Goal: Task Accomplishment & Management: Complete application form

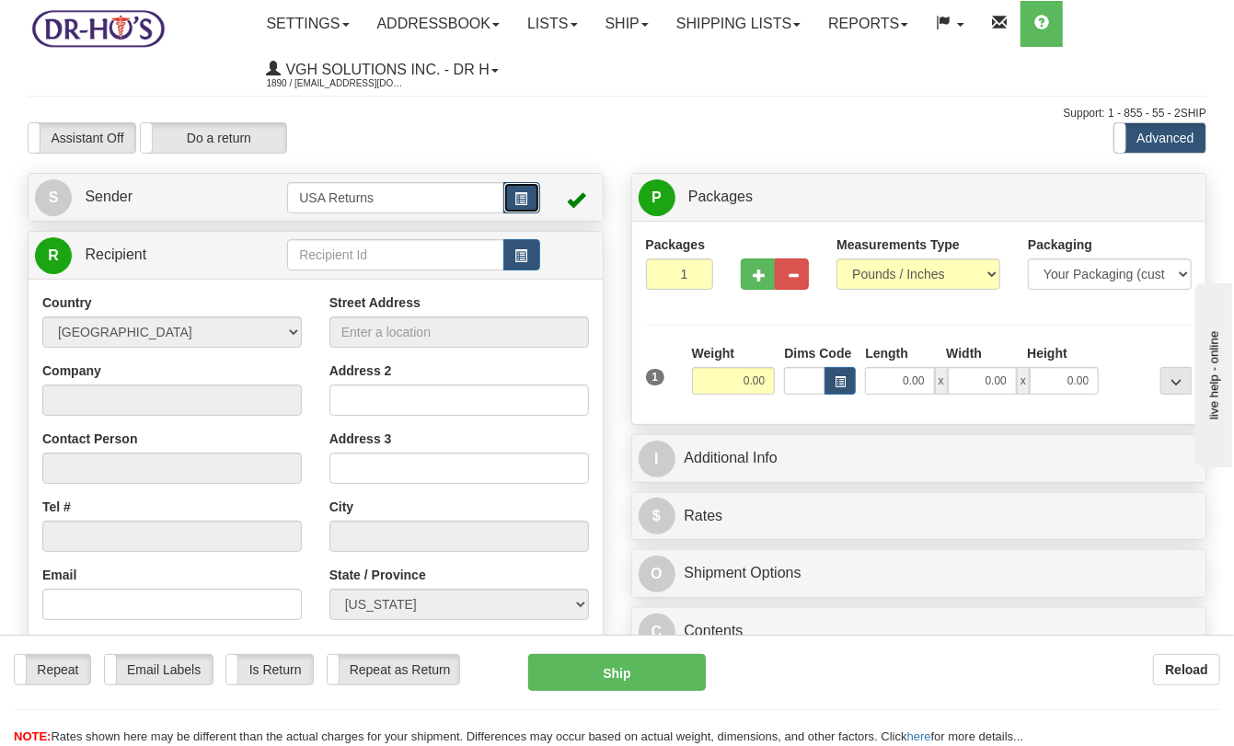
click at [517, 197] on span "button" at bounding box center [521, 199] width 13 height 12
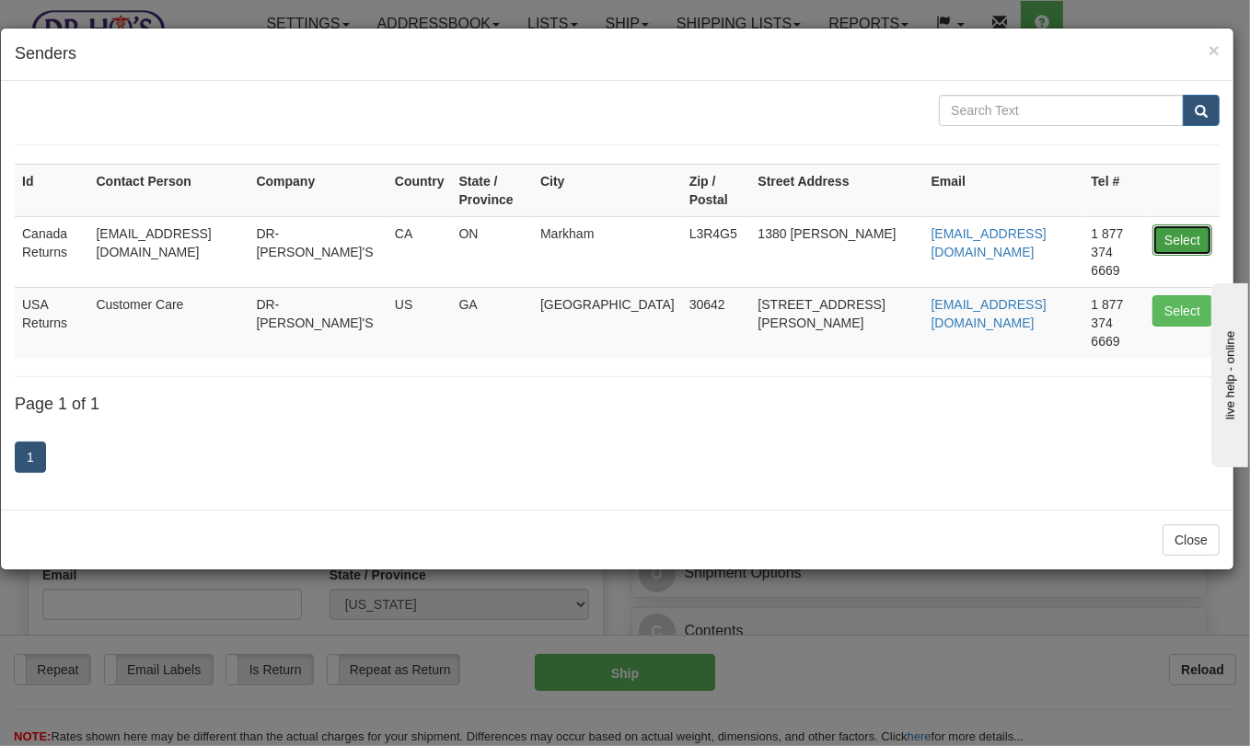
click at [1179, 225] on button "Select" at bounding box center [1182, 240] width 60 height 31
type input "Canada Returns"
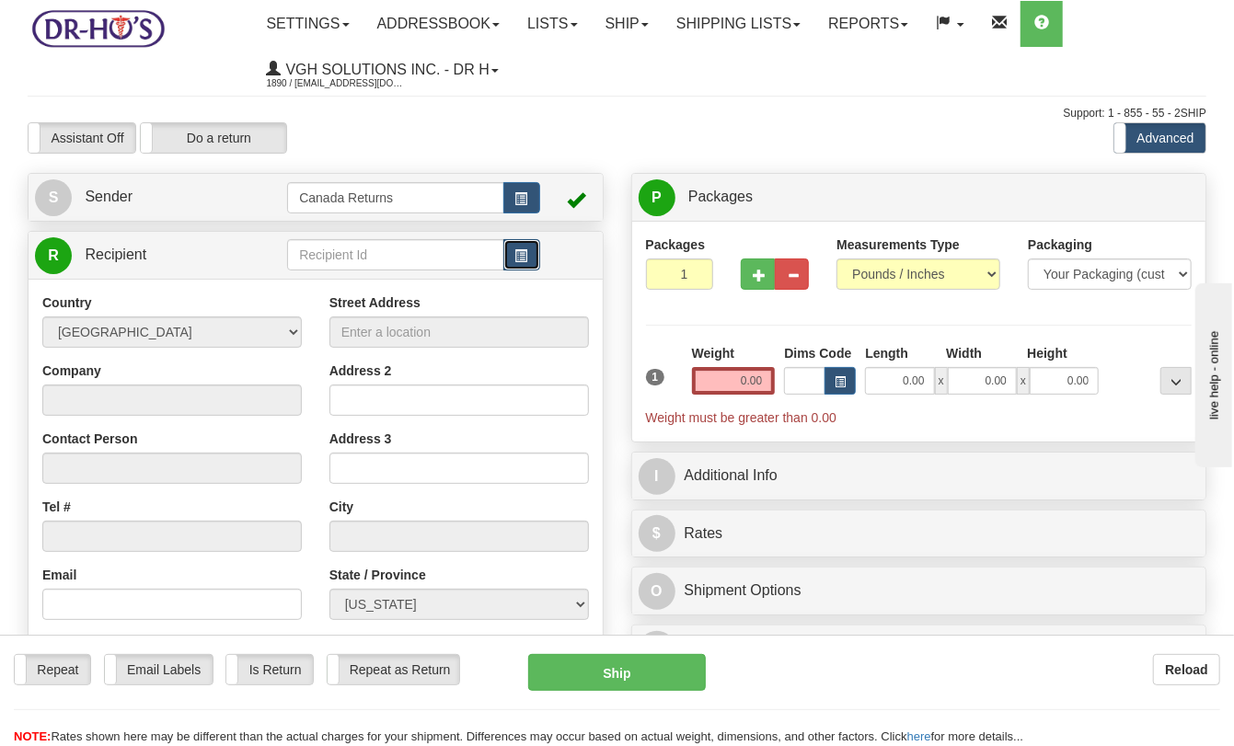
click at [528, 258] on button "button" at bounding box center [521, 254] width 37 height 31
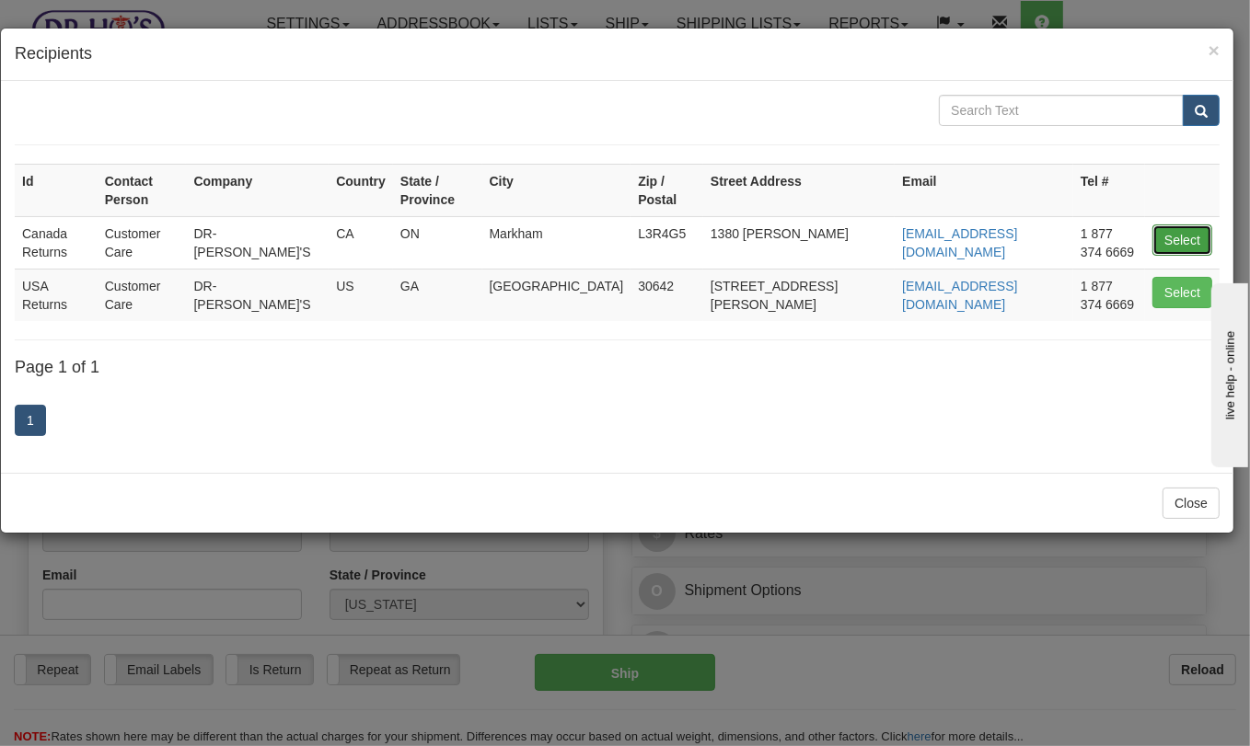
click at [1180, 225] on button "Select" at bounding box center [1182, 240] width 60 height 31
type input "Canada Returns"
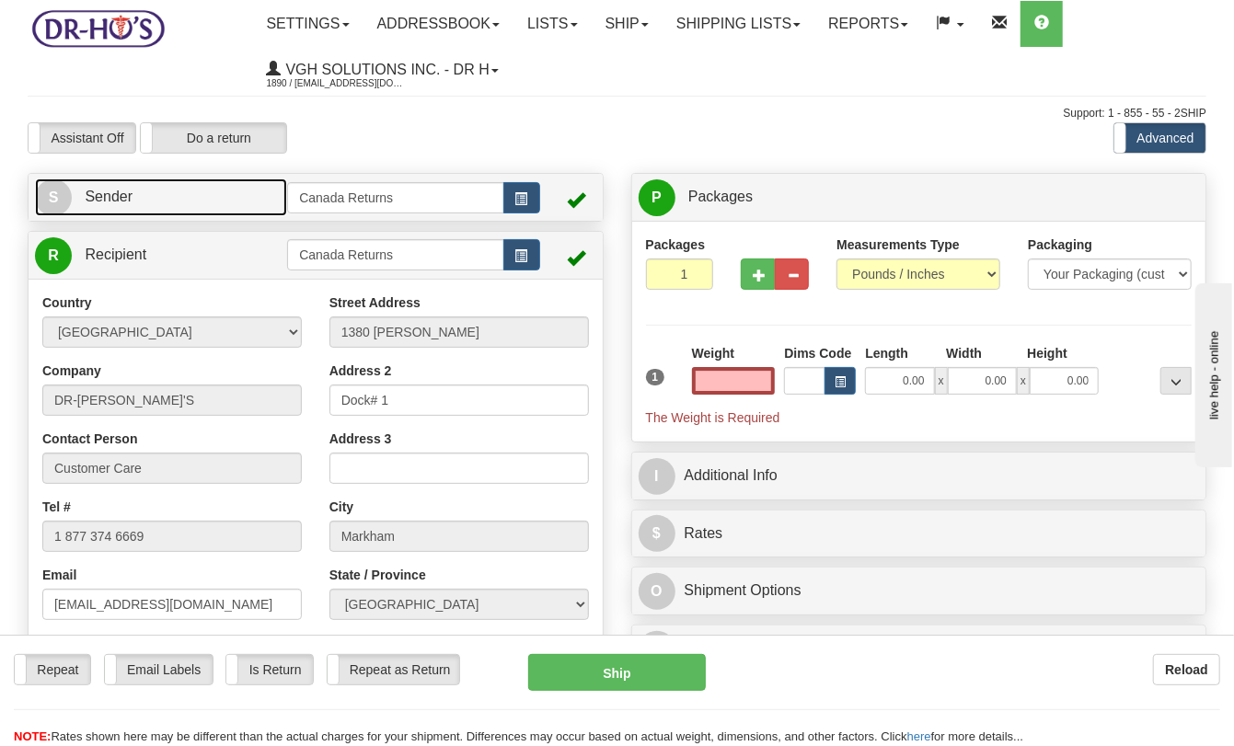
type input "0.00"
click at [176, 208] on link "S Sender" at bounding box center [161, 198] width 252 height 38
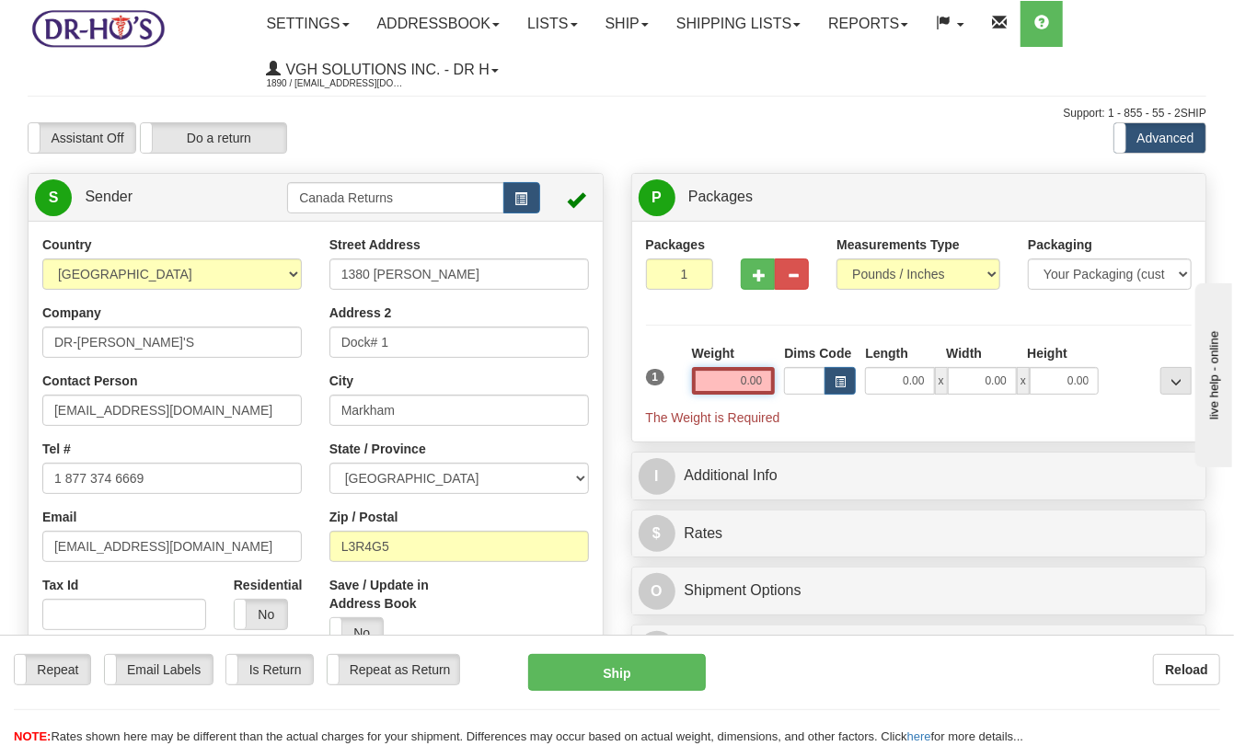
click at [727, 385] on input "0.00" at bounding box center [734, 381] width 84 height 28
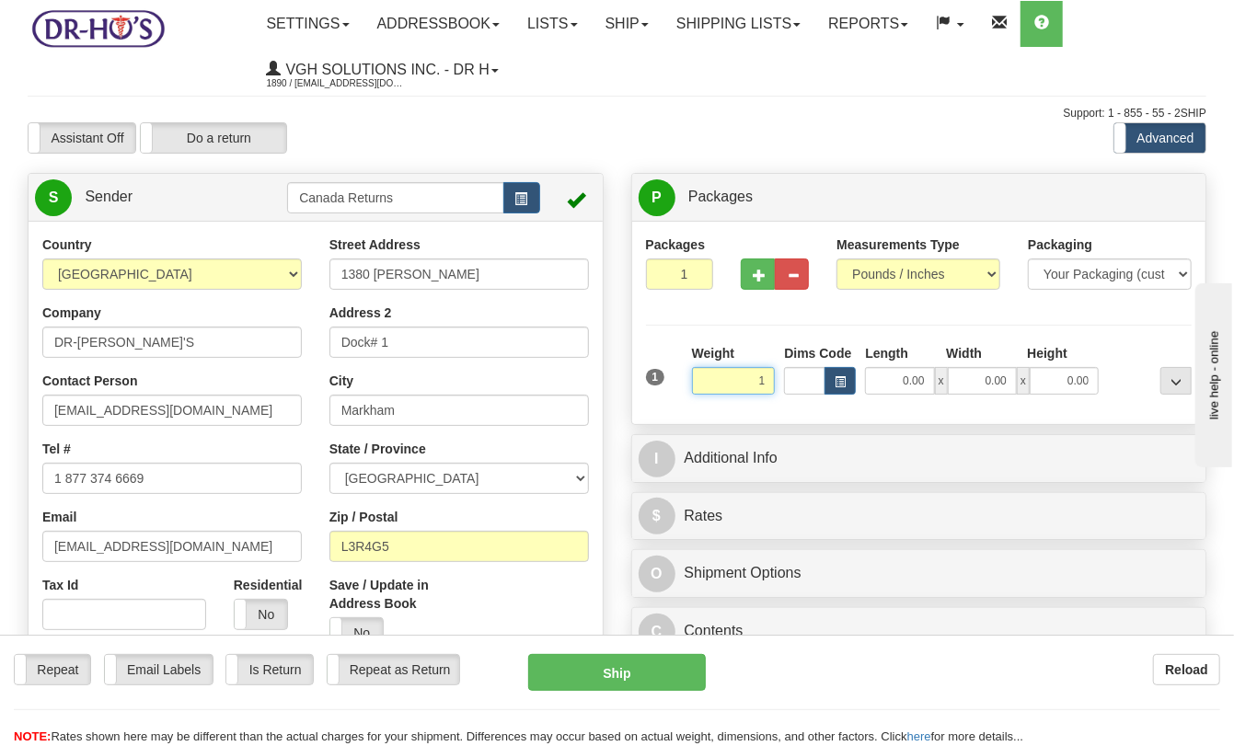
type input "1.00"
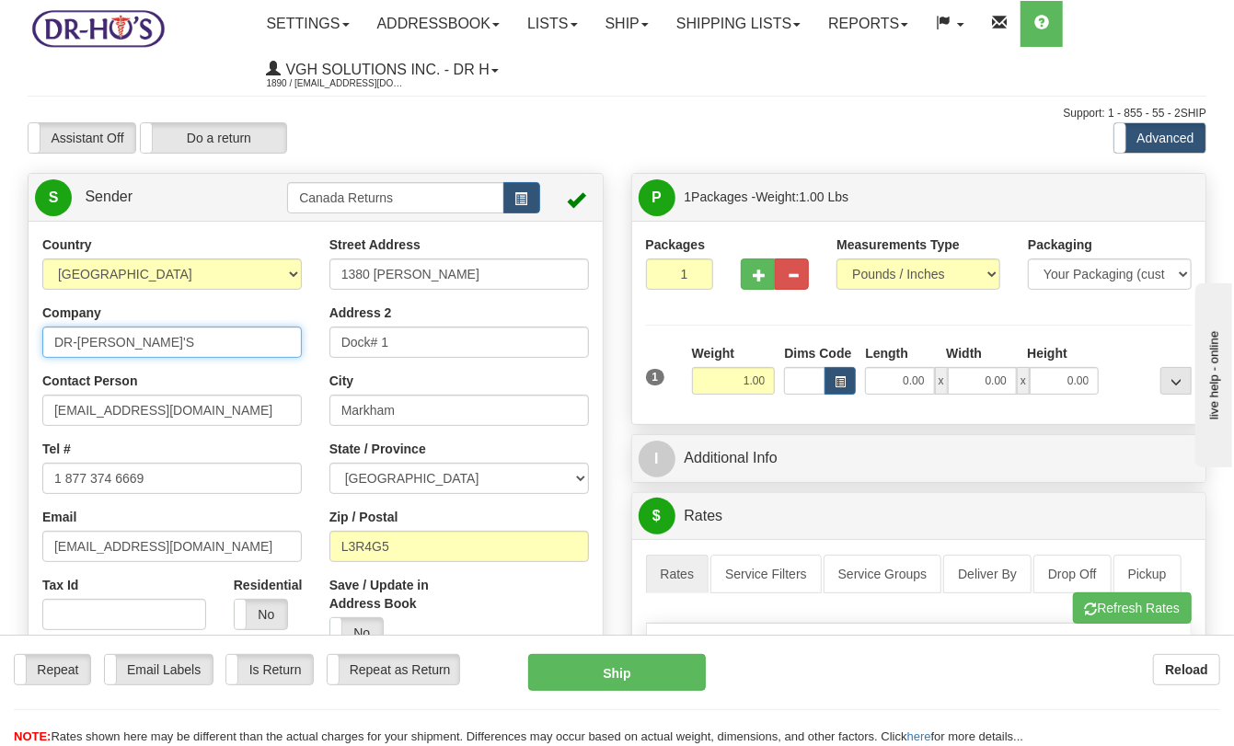
drag, startPoint x: 147, startPoint y: 346, endPoint x: -22, endPoint y: 344, distance: 169.3
click at [0, 344] on html "Training Course Close Toggle navigation Settings Shipping Preferences New Sende…" at bounding box center [617, 373] width 1234 height 746
paste input "Phil Warmington"
type input "Phil Warmington"
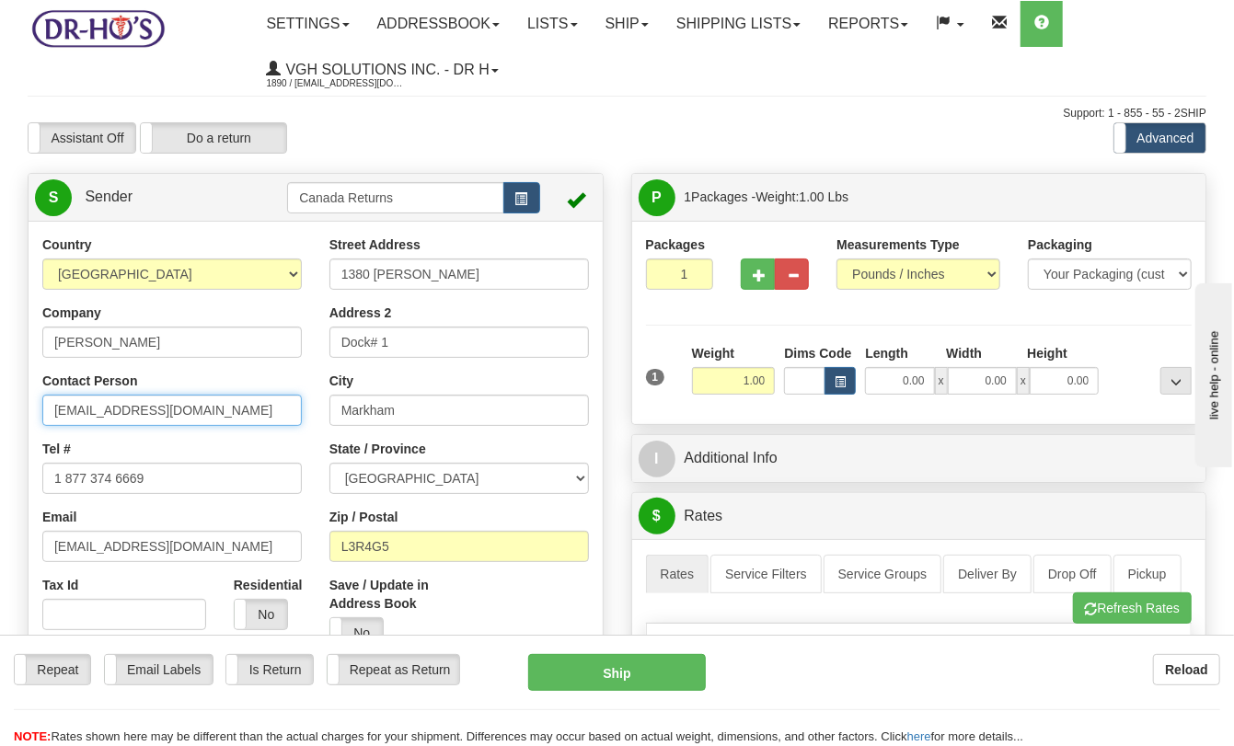
drag, startPoint x: 152, startPoint y: 413, endPoint x: -38, endPoint y: 412, distance: 189.6
click at [0, 412] on html "Training Course Close Toggle navigation Settings Shipping Preferences New Sende…" at bounding box center [617, 373] width 1234 height 746
paste input "Phil Warmington"
type input "Phil Warmington"
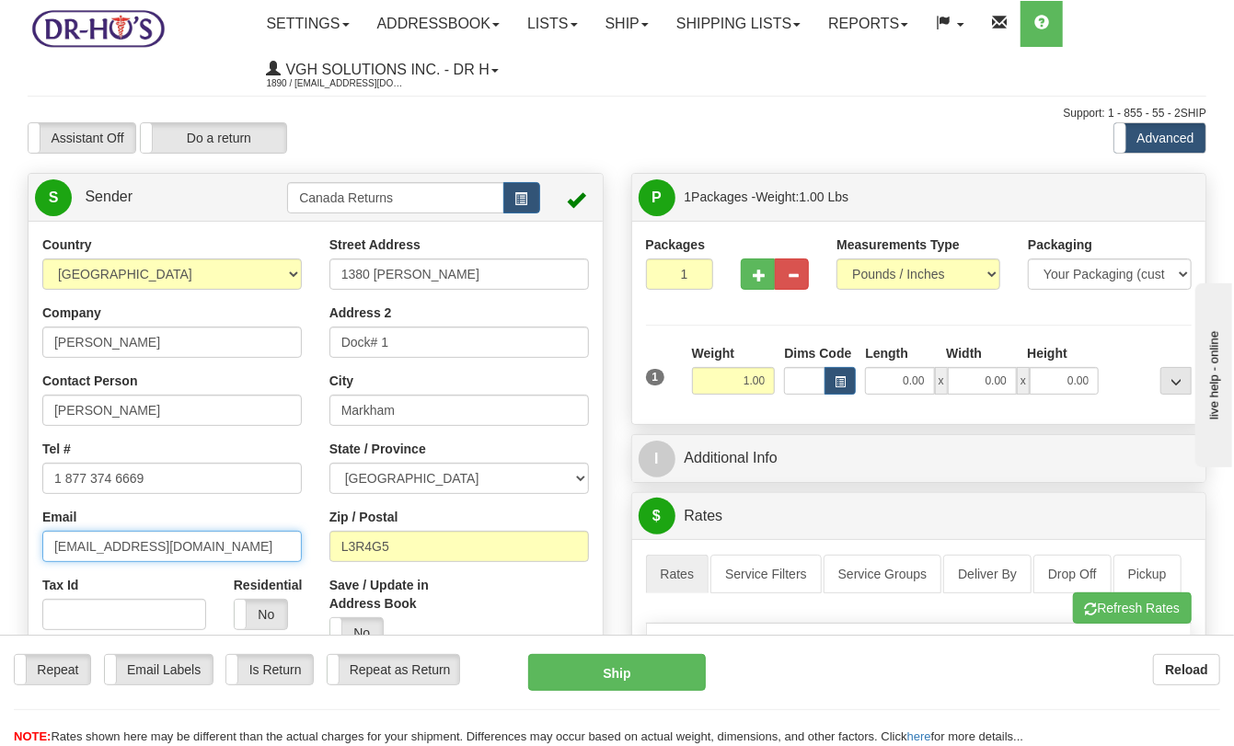
drag, startPoint x: 190, startPoint y: 547, endPoint x: 7, endPoint y: 538, distance: 182.4
click at [269, 671] on label "Is Return" at bounding box center [269, 669] width 86 height 29
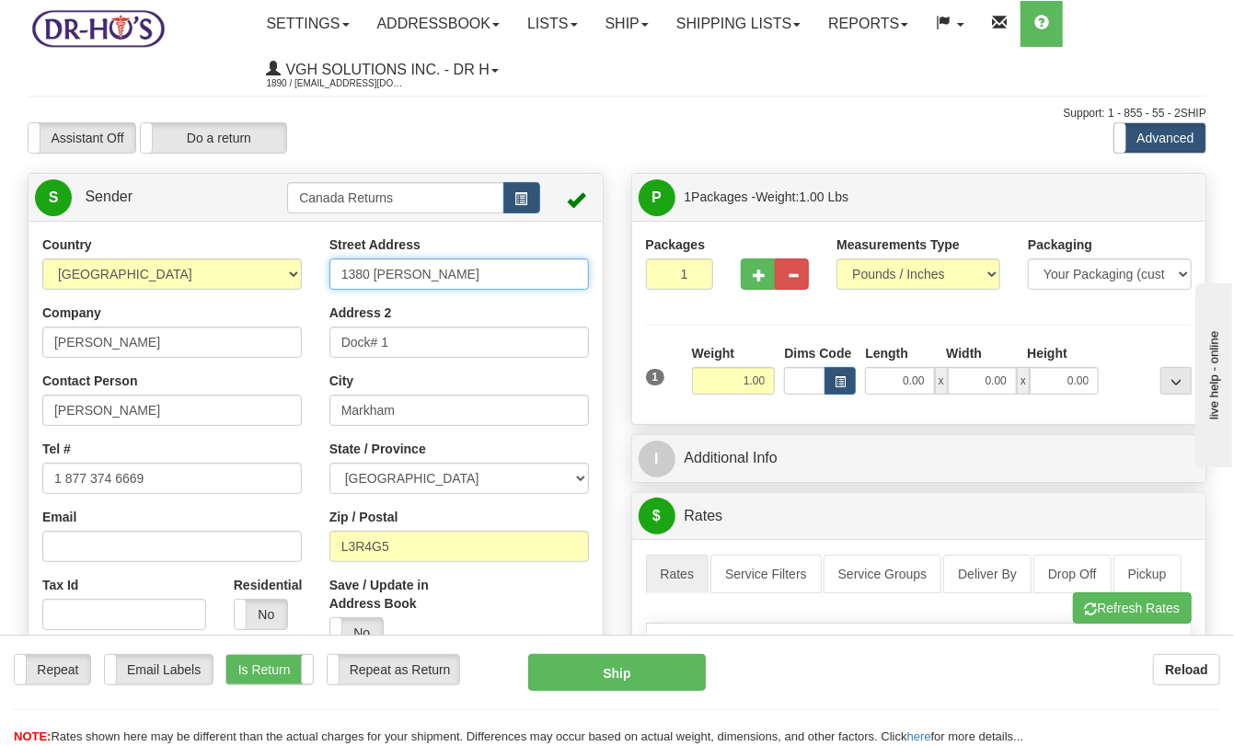
drag, startPoint x: 475, startPoint y: 272, endPoint x: 305, endPoint y: 271, distance: 170.2
click at [305, 271] on div "Country AFGHANISTAN ALAND ISLANDS ALBANIA ALGERIA AMERICAN SAMOA ANDORRA ANGOLA…" at bounding box center [316, 491] width 574 height 510
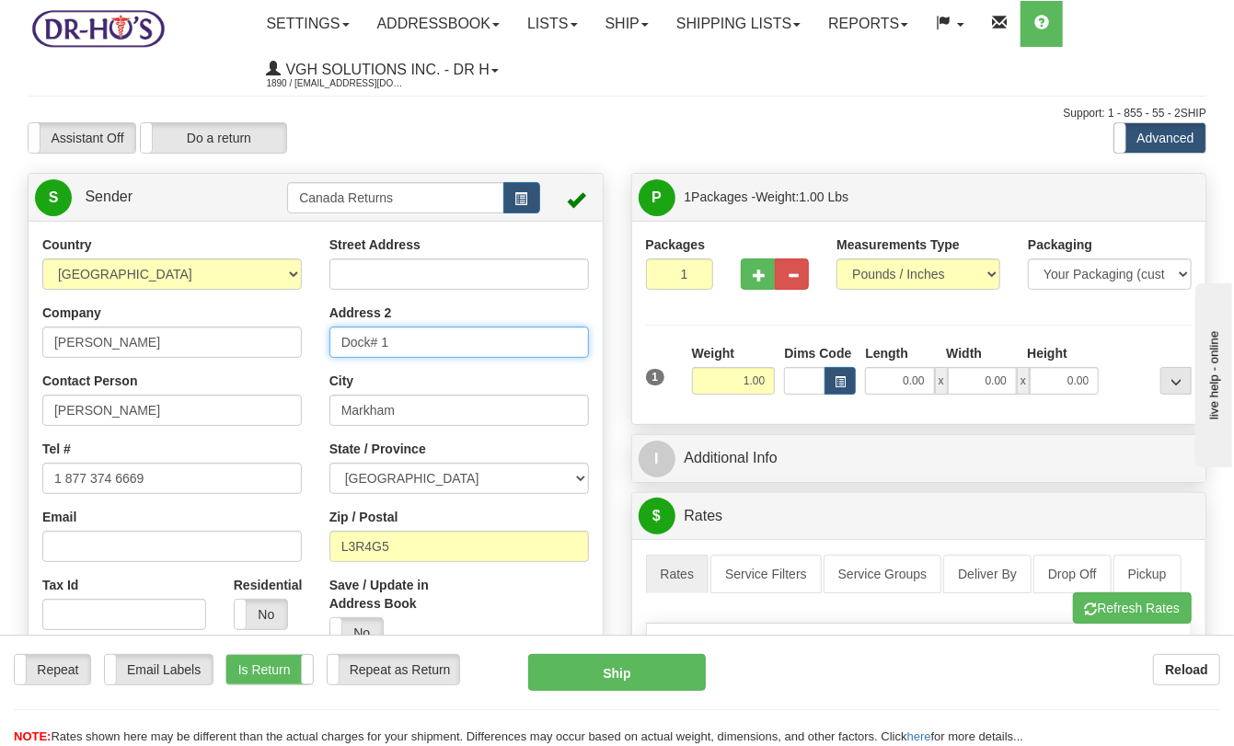
drag, startPoint x: 414, startPoint y: 346, endPoint x: 247, endPoint y: 340, distance: 167.6
click at [247, 340] on div "Country AFGHANISTAN ALAND ISLANDS ALBANIA ALGERIA AMERICAN SAMOA ANDORRA ANGOLA…" at bounding box center [316, 491] width 574 height 510
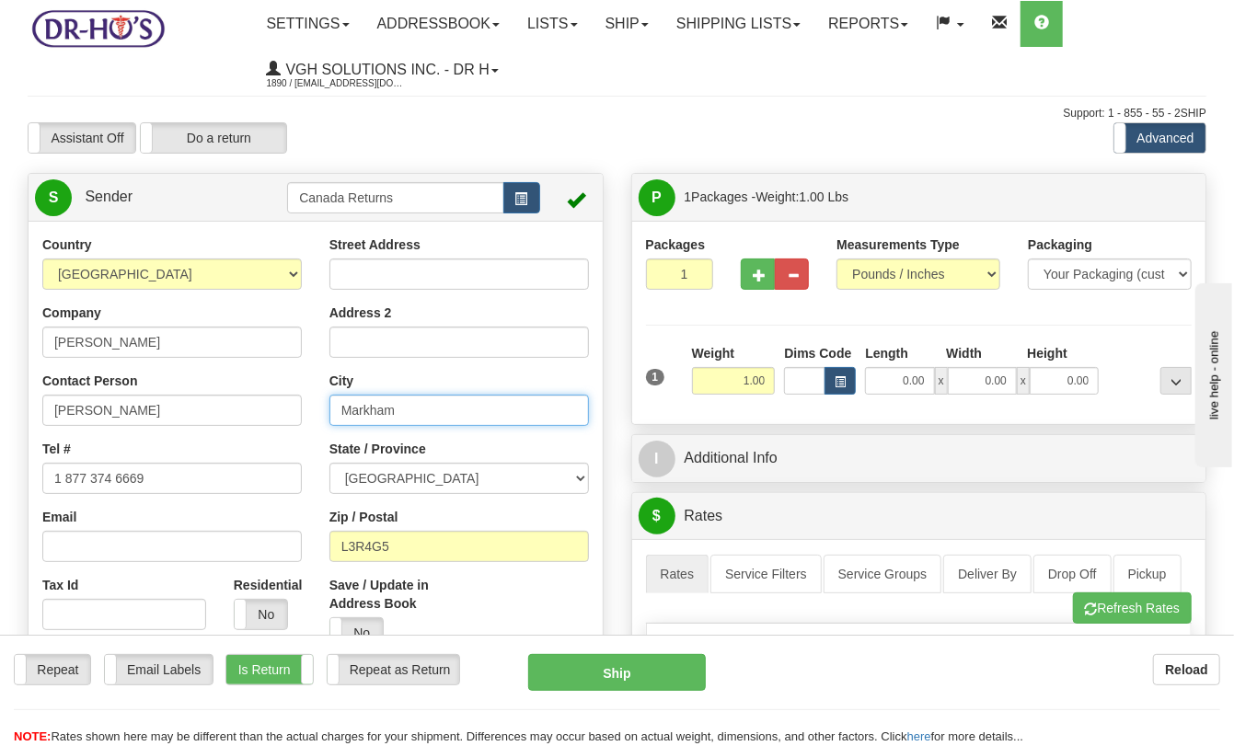
drag, startPoint x: 405, startPoint y: 414, endPoint x: 294, endPoint y: 409, distance: 111.5
click at [294, 409] on div "Country AFGHANISTAN ALAND ISLANDS ALBANIA ALGERIA AMERICAN SAMOA ANDORRA ANGOLA…" at bounding box center [316, 491] width 574 height 510
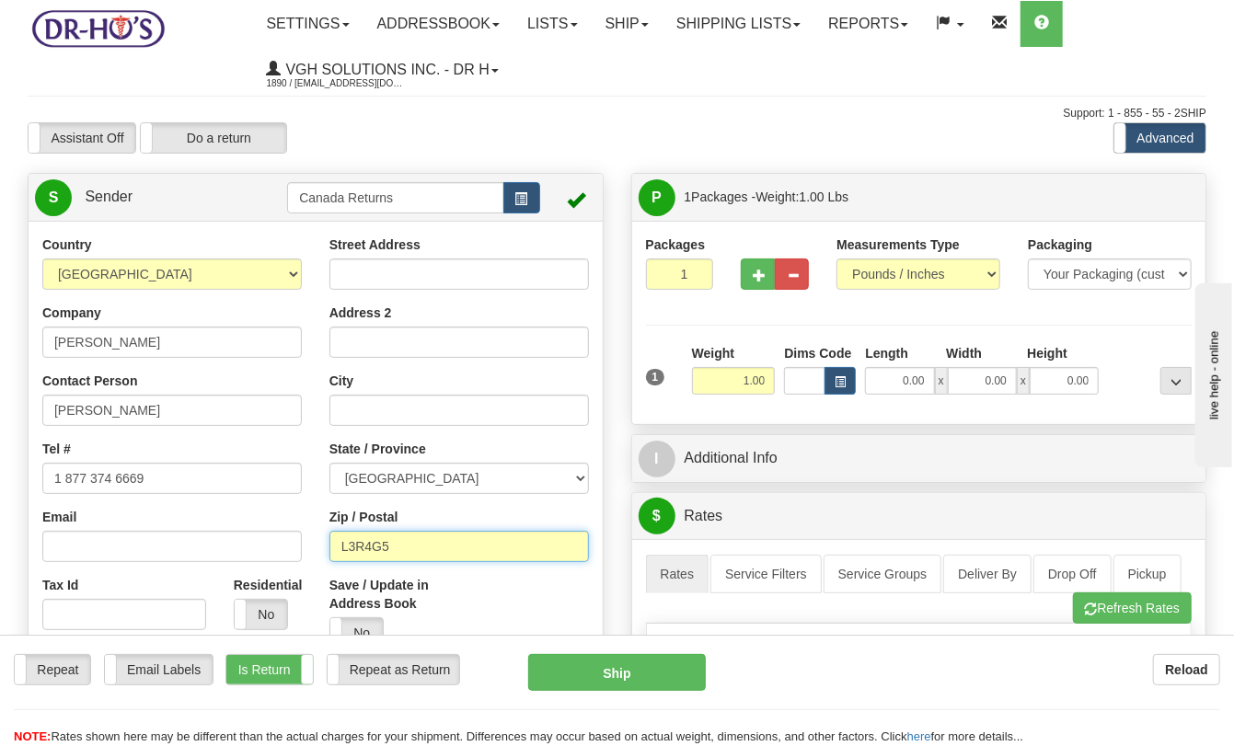
drag, startPoint x: 411, startPoint y: 546, endPoint x: 280, endPoint y: 533, distance: 132.2
click at [279, 535] on div "Country AFGHANISTAN ALAND ISLANDS ALBANIA ALGERIA AMERICAN SAMOA ANDORRA ANGOLA…" at bounding box center [316, 491] width 574 height 510
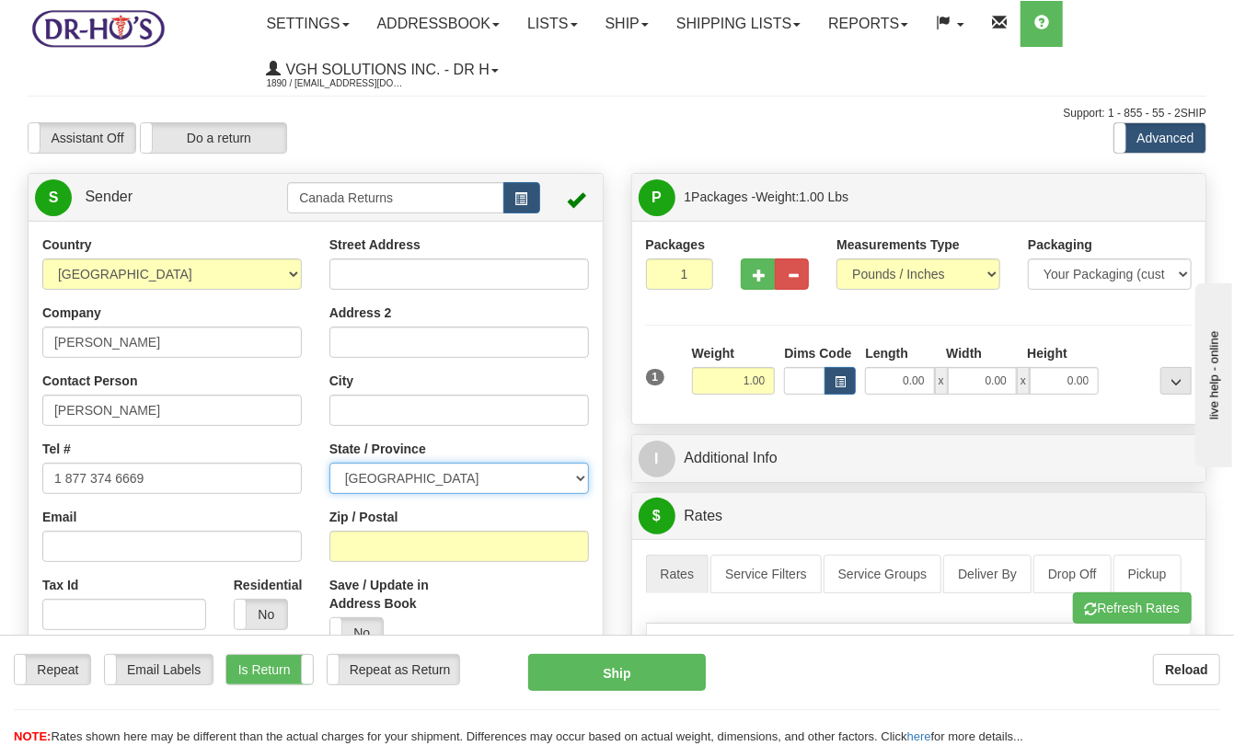
click at [427, 482] on select "ALBERTA BRITISH COLUMBIA MANITOBA NEW BRUNSWICK NEWFOUNDLAND NOVA SCOTIA NUNAVU…" at bounding box center [458, 478] width 259 height 31
select select "AB"
click at [329, 464] on select "ALBERTA BRITISH COLUMBIA MANITOBA NEW BRUNSWICK NEWFOUNDLAND NOVA SCOTIA NUNAVU…" at bounding box center [458, 478] width 259 height 31
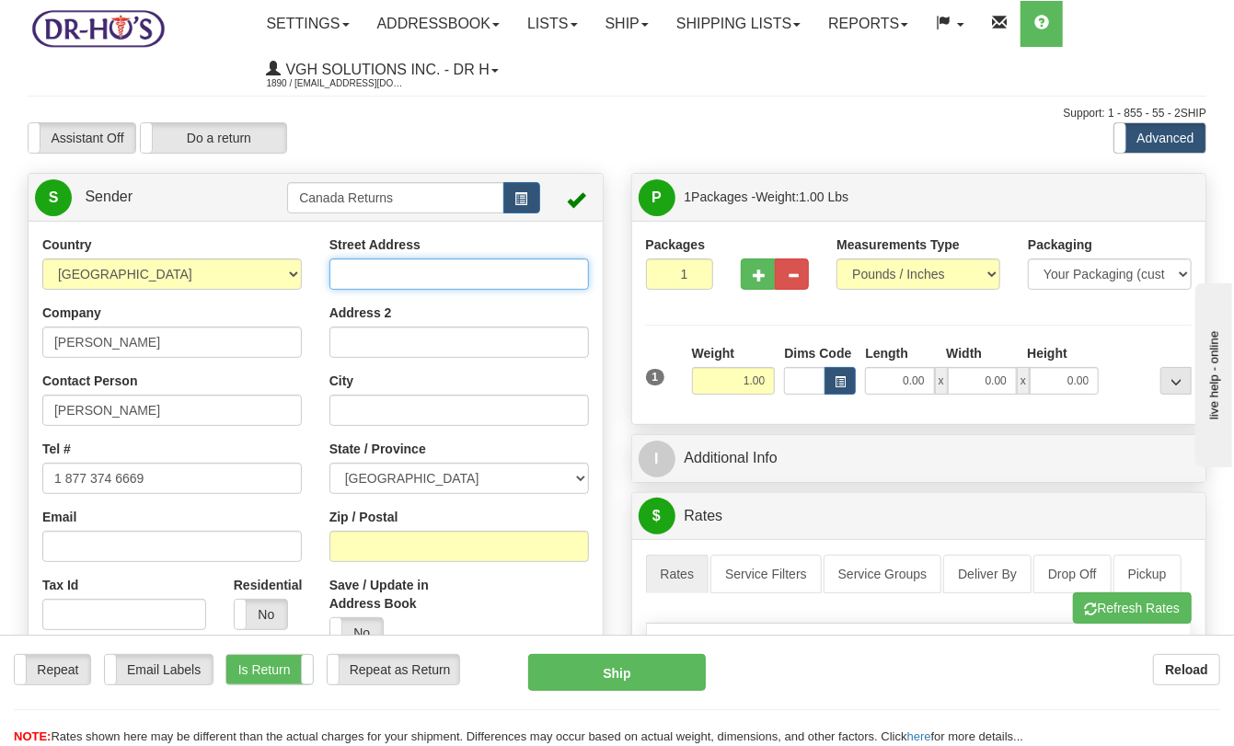
click at [435, 277] on input "Street Address" at bounding box center [458, 274] width 259 height 31
paste input "PO BOX 25"
type input "PO BOX 25"
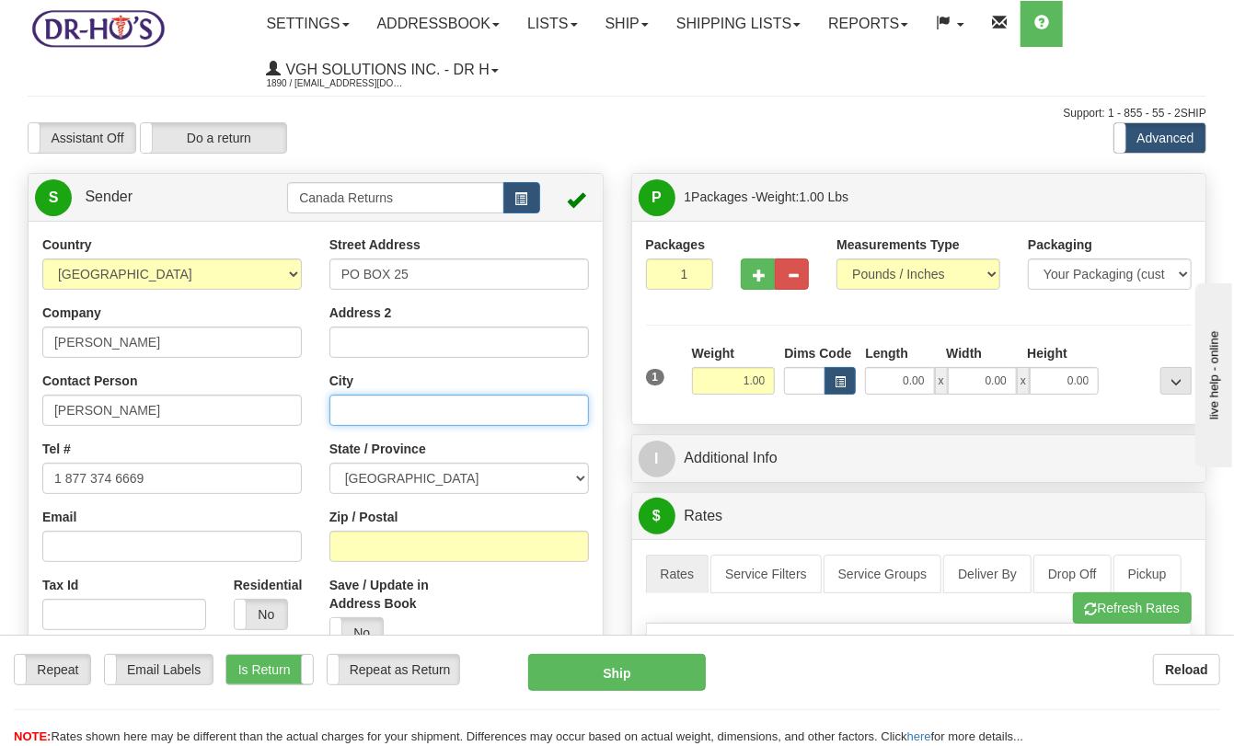
click at [393, 415] on input "City" at bounding box center [458, 410] width 259 height 31
paste input "ASHMONT"
type input "ASHMONT"
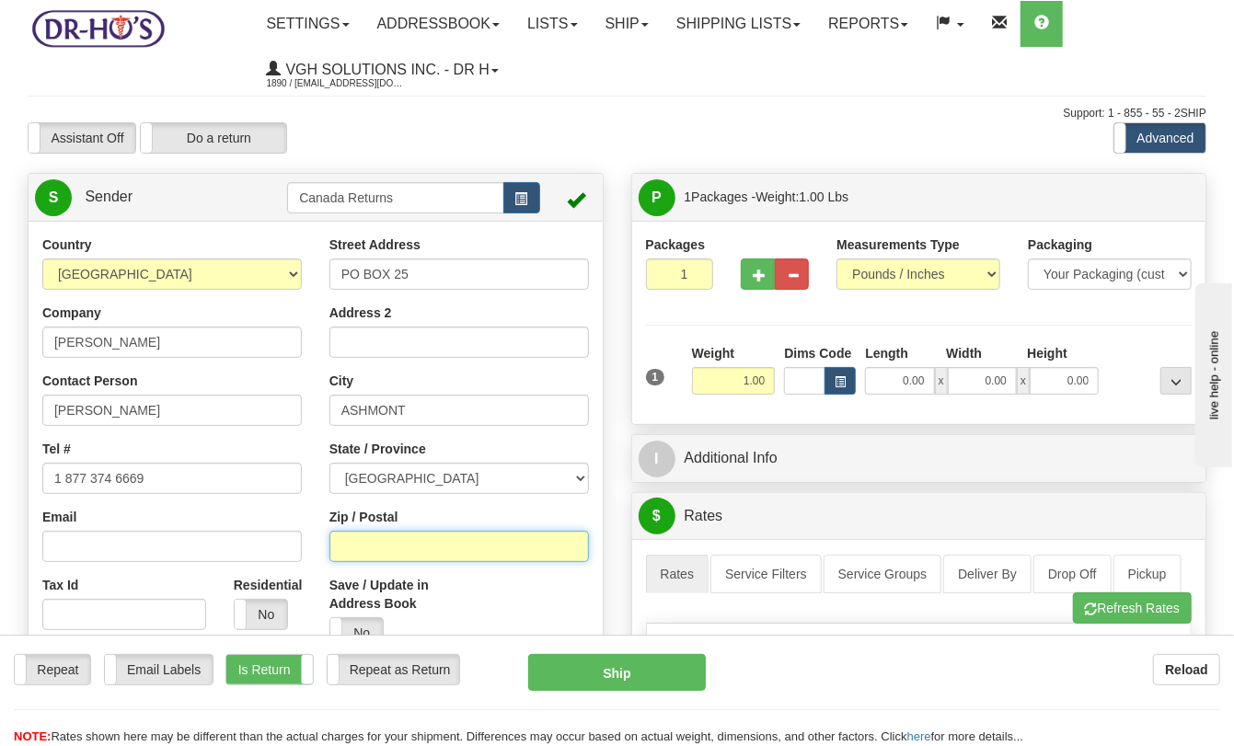
click at [377, 539] on input "Zip / Postal" at bounding box center [458, 546] width 259 height 31
paste input "T0A0C0"
type input "T0A0C0"
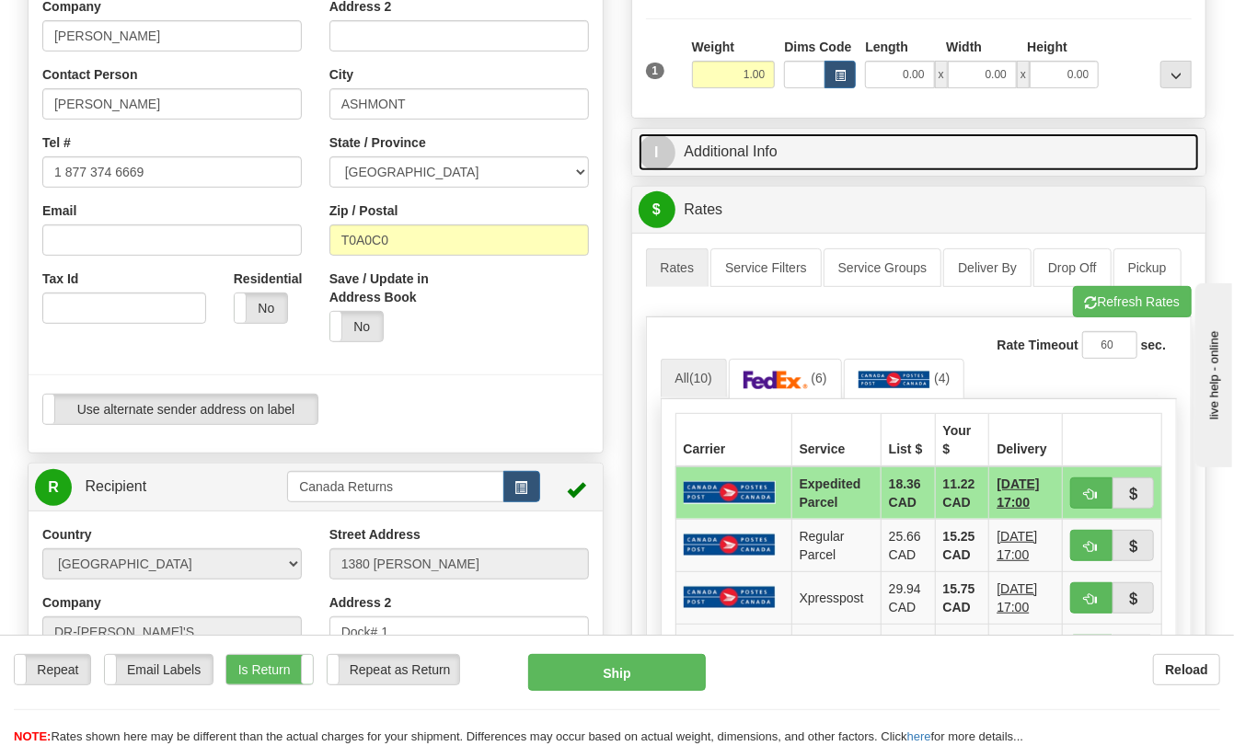
click at [739, 148] on link "I Additional Info" at bounding box center [919, 152] width 561 height 38
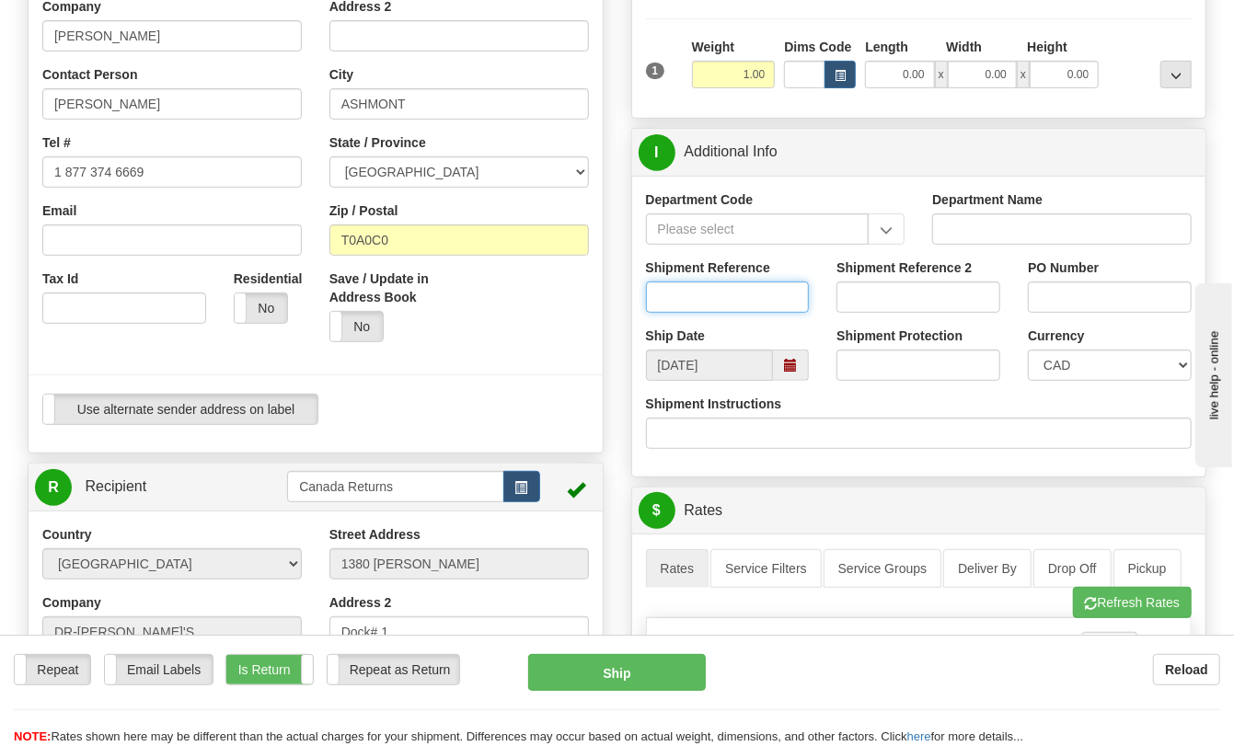
click at [710, 290] on input "Shipment Reference" at bounding box center [728, 297] width 164 height 31
paste input "1186562"
click at [789, 359] on span at bounding box center [790, 365] width 13 height 13
type input "1186562"
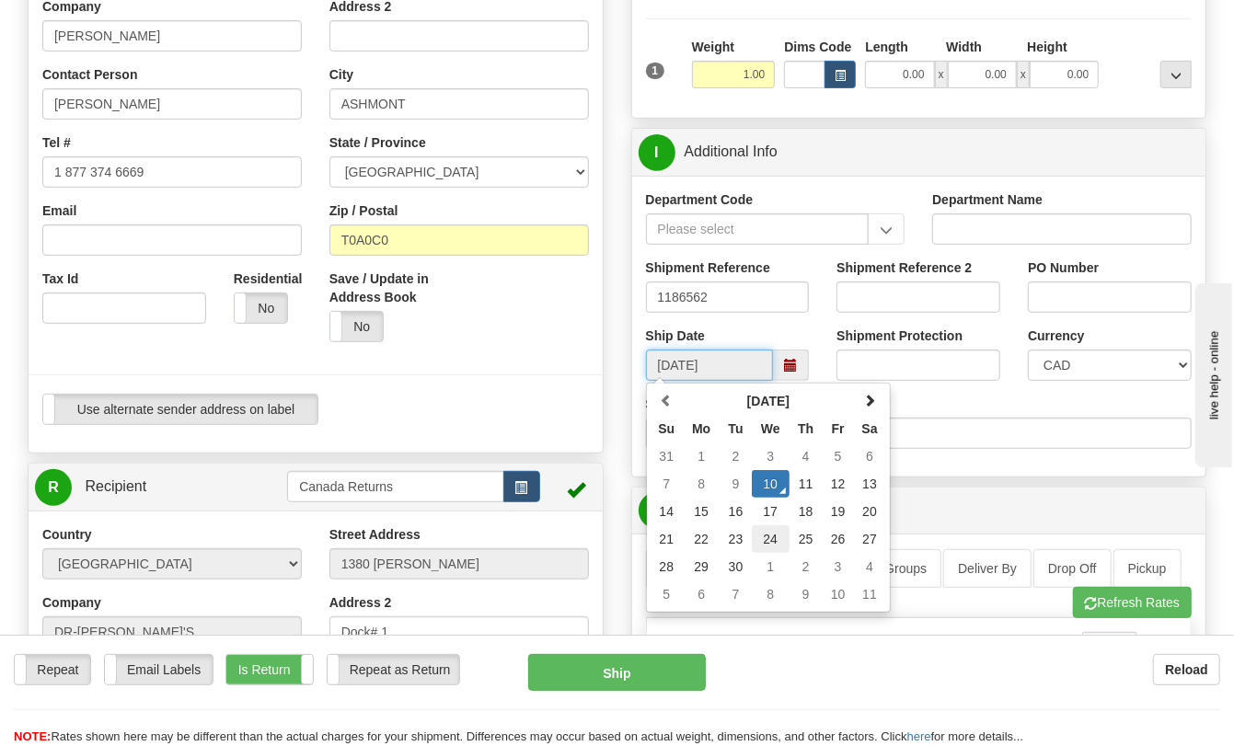
click at [773, 541] on td "24" at bounding box center [771, 539] width 38 height 28
type input "09/24/2025"
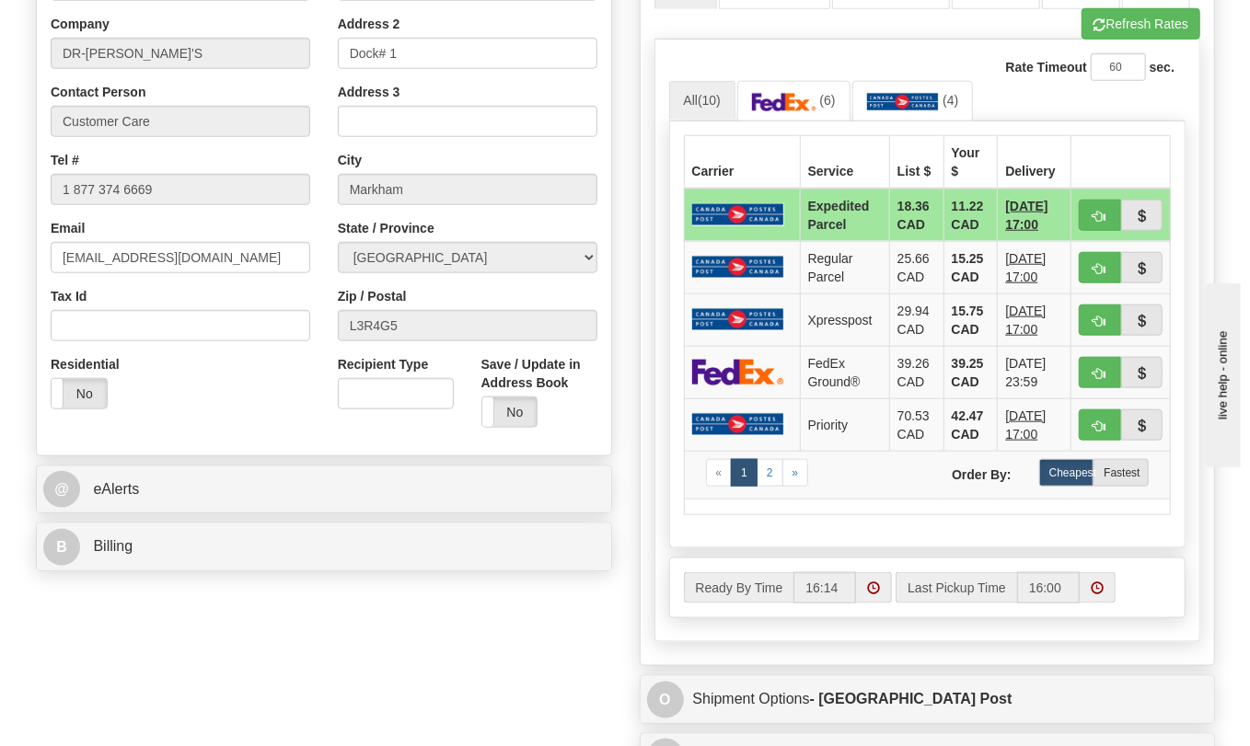
scroll to position [1124, 0]
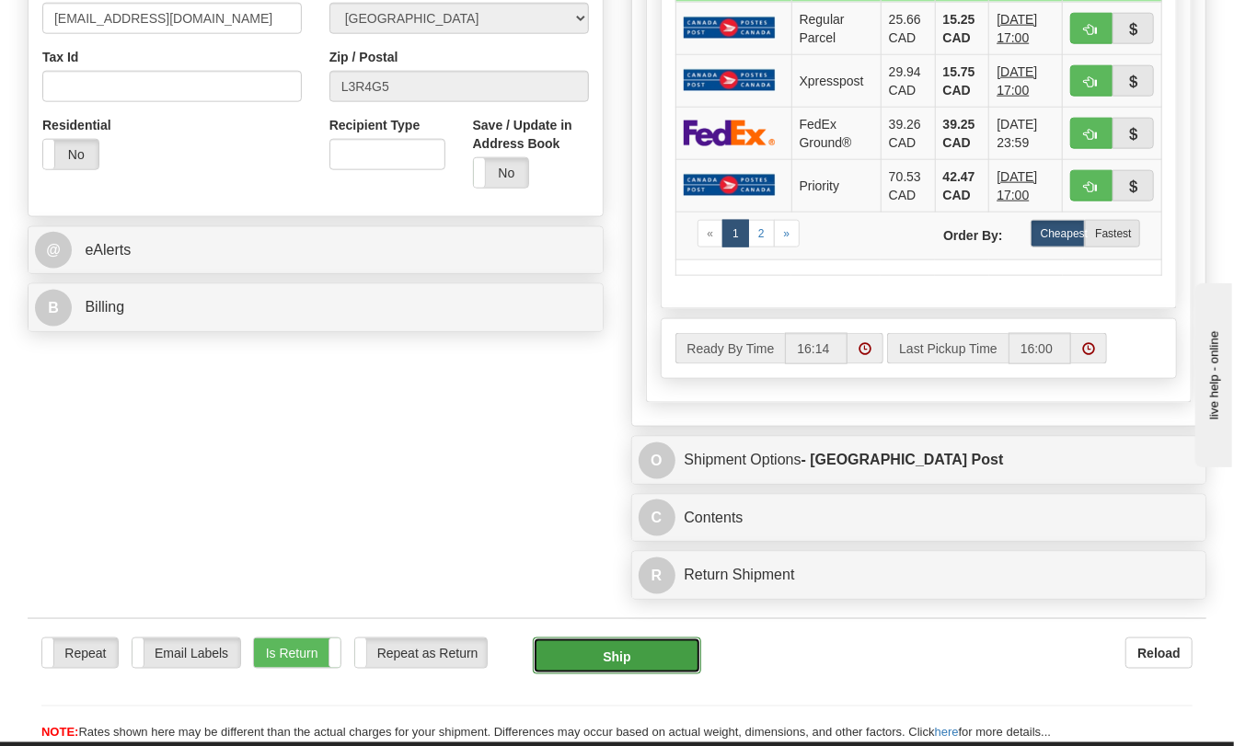
click at [621, 650] on button "Ship" at bounding box center [617, 656] width 169 height 37
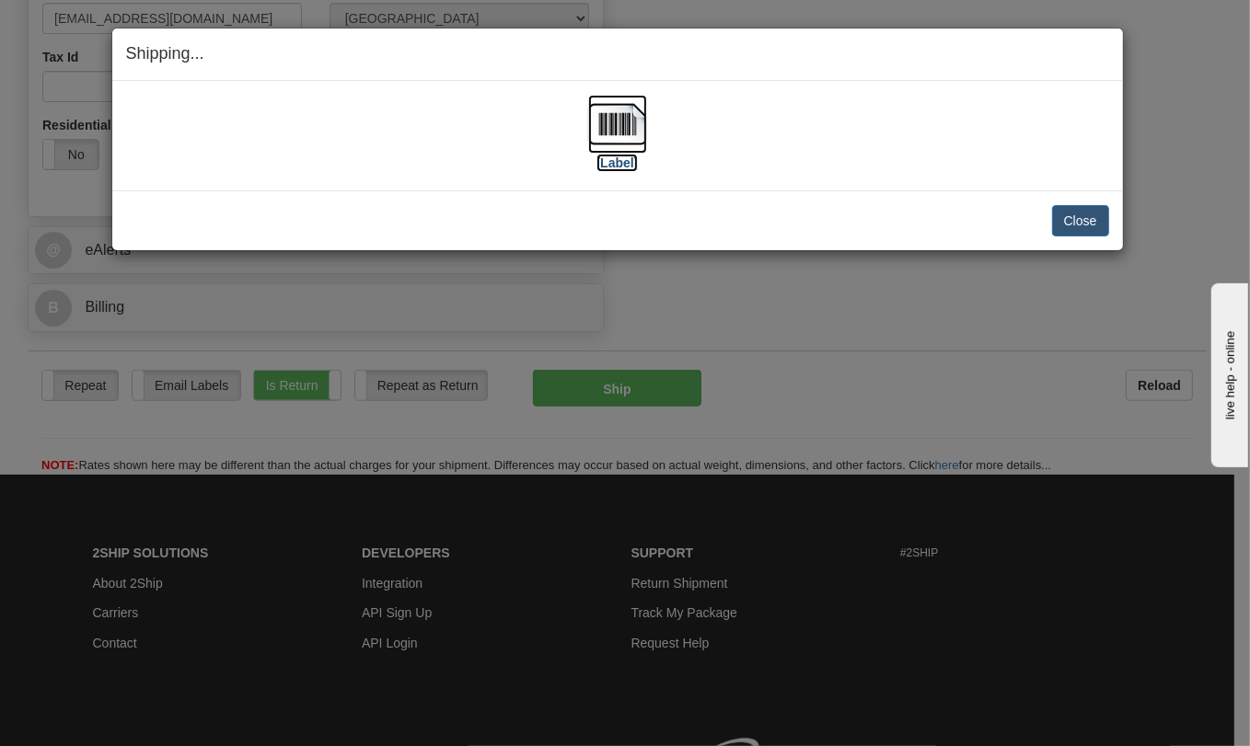
click at [612, 142] on img at bounding box center [617, 124] width 59 height 59
click at [1087, 223] on button "Close" at bounding box center [1080, 220] width 57 height 31
